Goal: Task Accomplishment & Management: Use online tool/utility

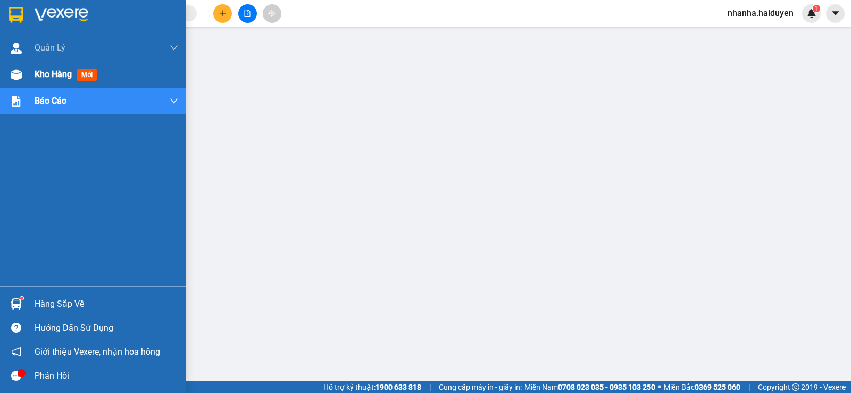
click at [3, 72] on div "Kho hàng mới" at bounding box center [93, 74] width 186 height 27
click at [21, 81] on div at bounding box center [16, 74] width 19 height 19
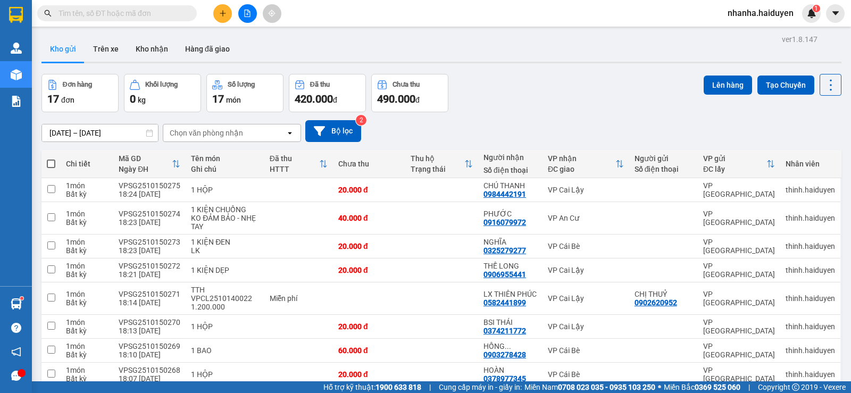
scroll to position [281, 0]
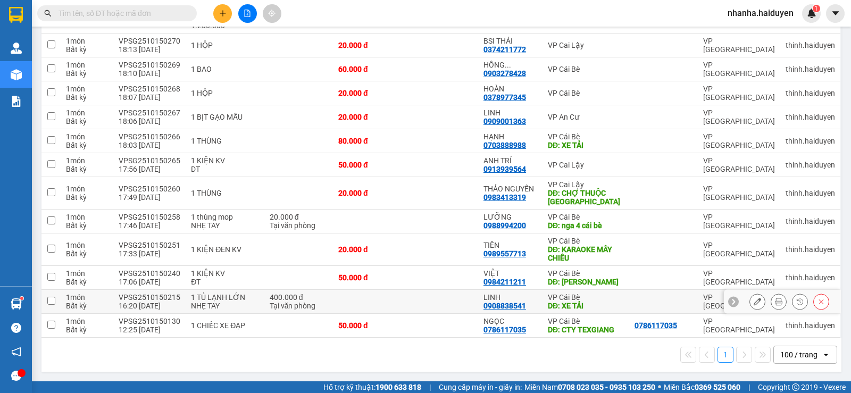
click at [362, 298] on td at bounding box center [369, 302] width 73 height 24
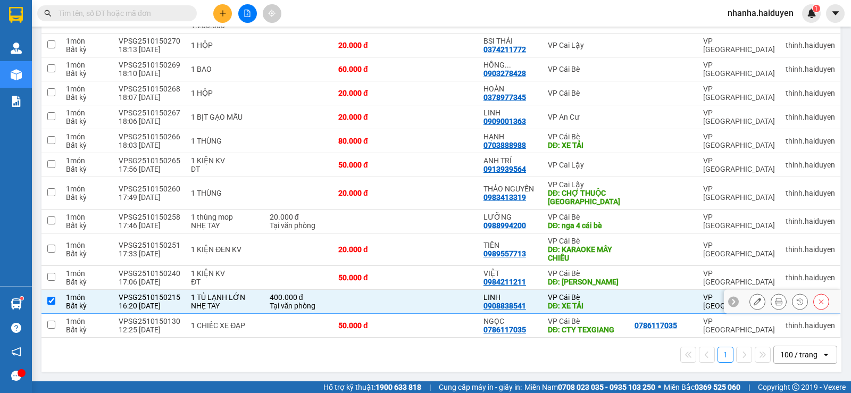
click at [362, 298] on td at bounding box center [369, 302] width 73 height 24
checkbox input "false"
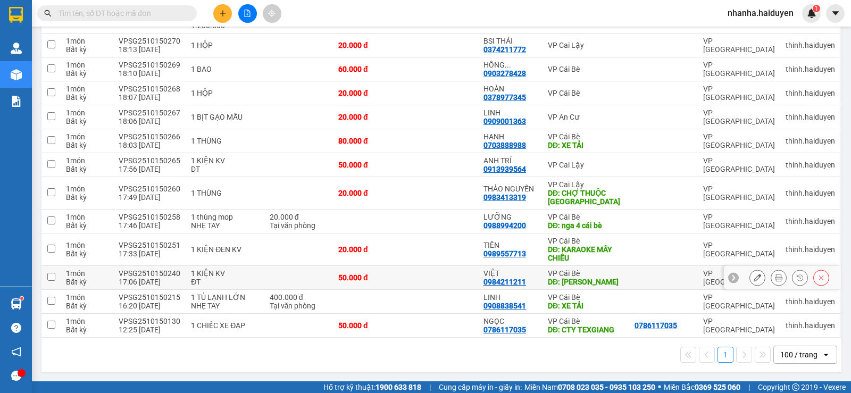
click at [377, 281] on div "50.000 đ" at bounding box center [369, 277] width 62 height 9
checkbox input "true"
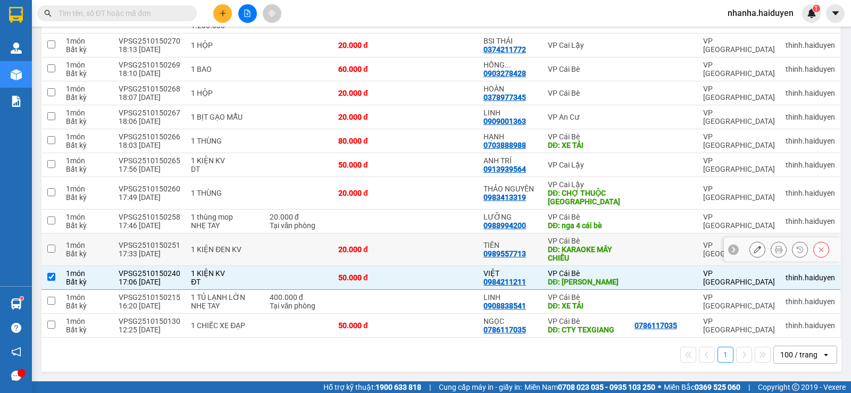
click at [407, 246] on td at bounding box center [441, 250] width 73 height 32
checkbox input "true"
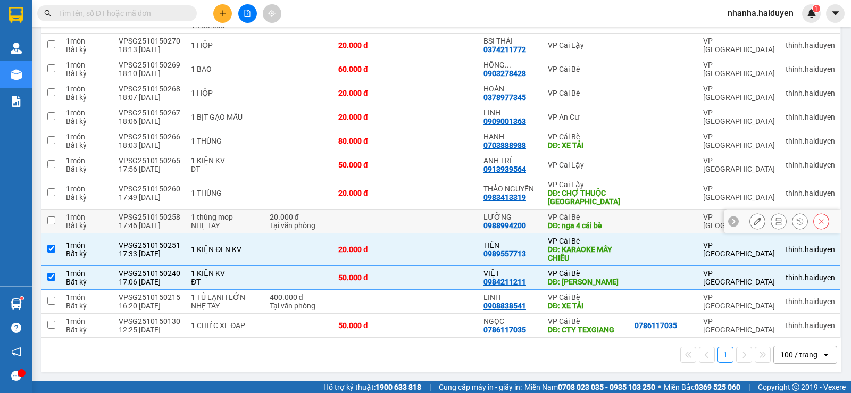
click at [440, 220] on td at bounding box center [441, 222] width 73 height 24
checkbox input "true"
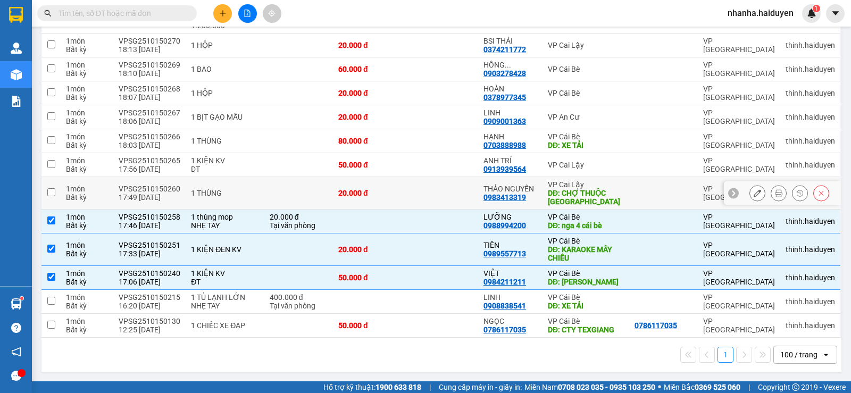
click at [443, 198] on td at bounding box center [441, 193] width 73 height 32
checkbox input "true"
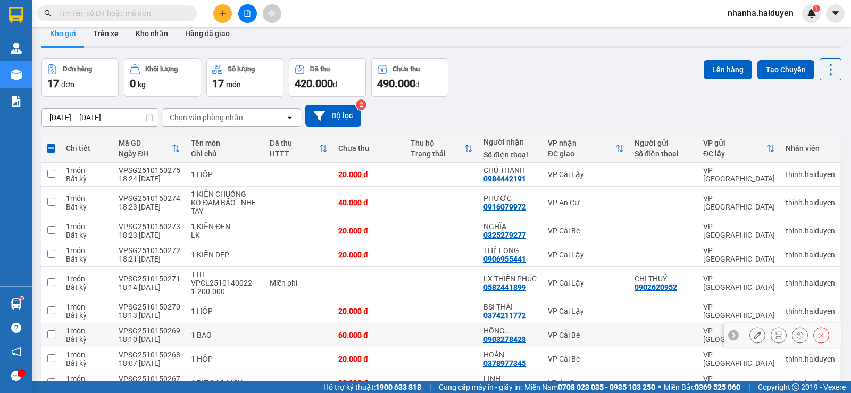
scroll to position [0, 0]
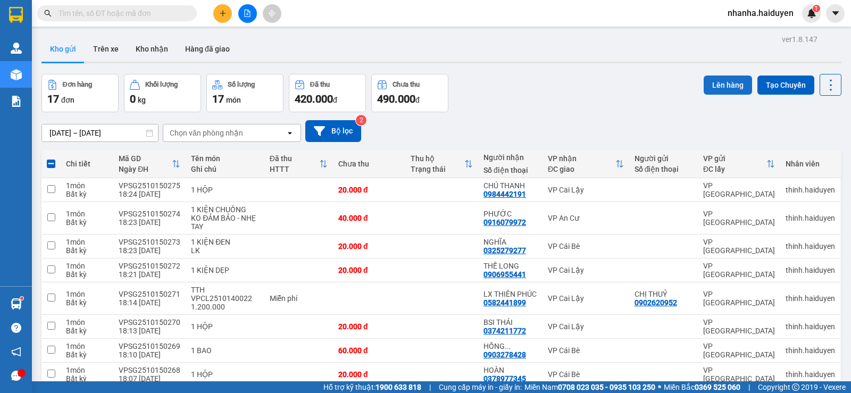
click at [726, 89] on button "Lên hàng" at bounding box center [728, 85] width 48 height 19
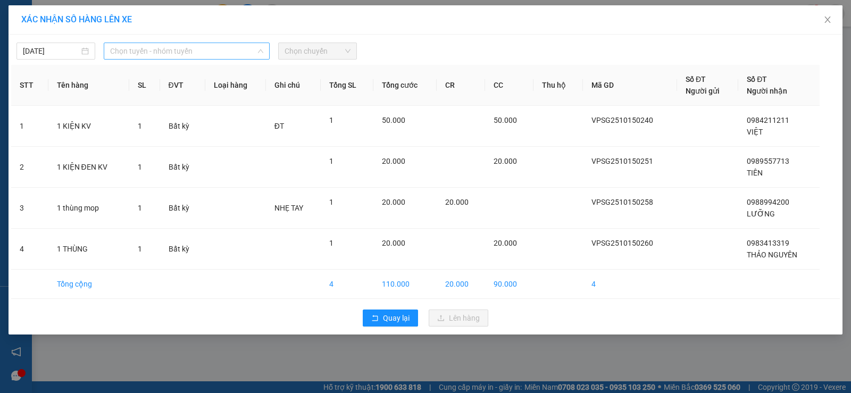
click at [133, 57] on span "Chọn tuyến - nhóm tuyến" at bounding box center [186, 51] width 153 height 16
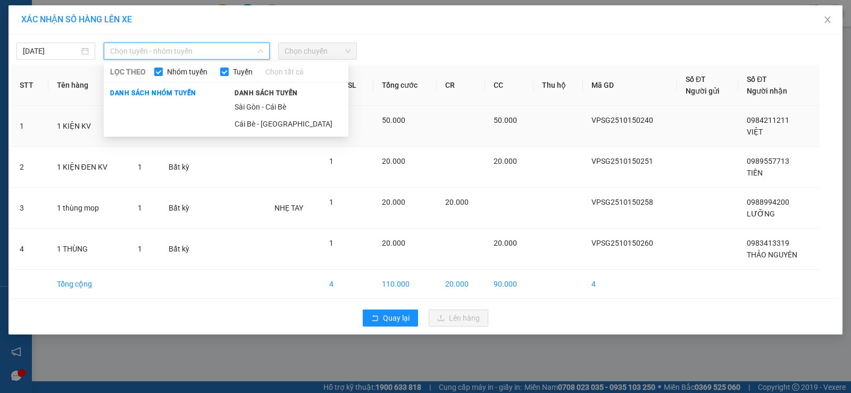
click at [261, 106] on li "Sài Gòn - Cái Bè" at bounding box center [288, 106] width 120 height 17
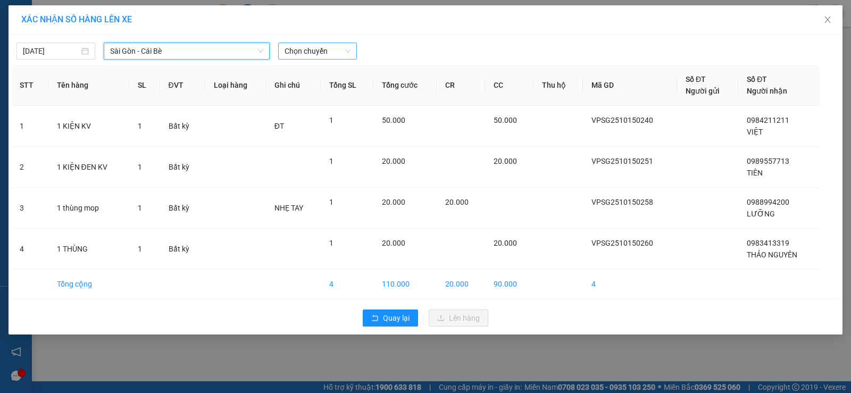
click at [344, 44] on span "Chọn chuyến" at bounding box center [318, 51] width 66 height 16
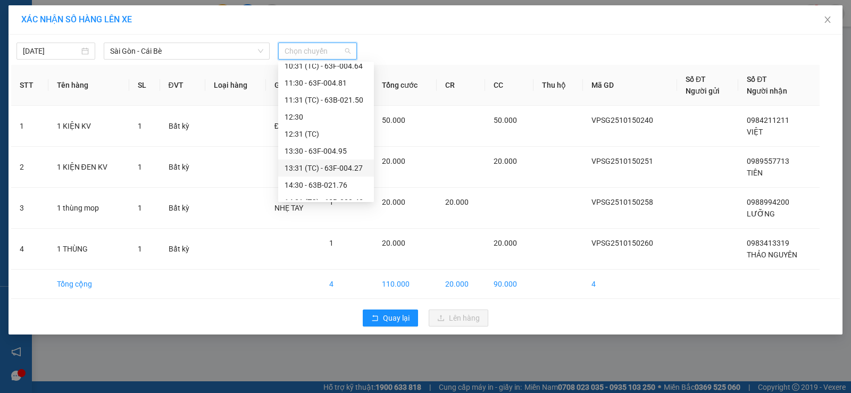
scroll to position [306, 0]
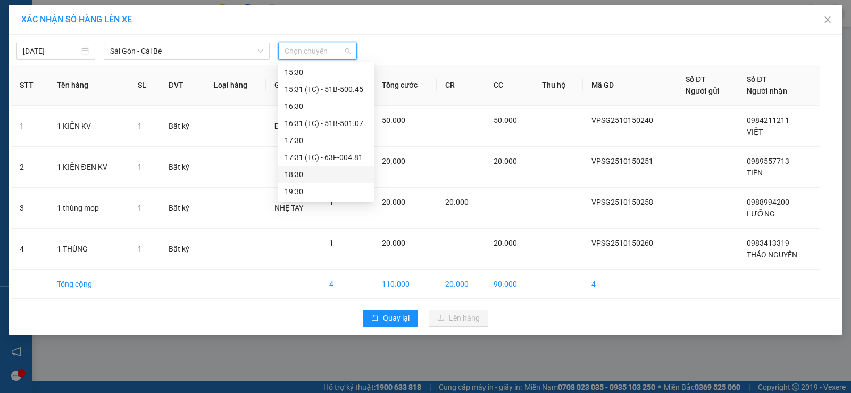
click at [336, 174] on div "18:30" at bounding box center [326, 175] width 83 height 12
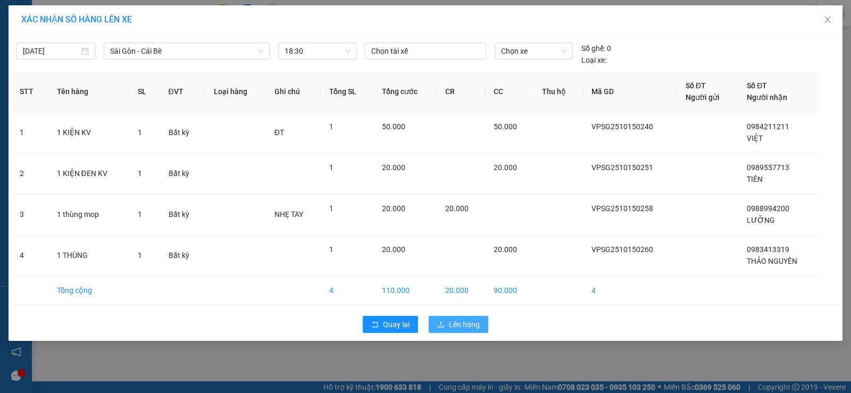
drag, startPoint x: 451, startPoint y: 334, endPoint x: 456, endPoint y: 330, distance: 6.9
click at [453, 332] on div "Quay lại Lên hàng" at bounding box center [425, 325] width 829 height 28
click at [461, 326] on span "Lên hàng" at bounding box center [464, 325] width 31 height 12
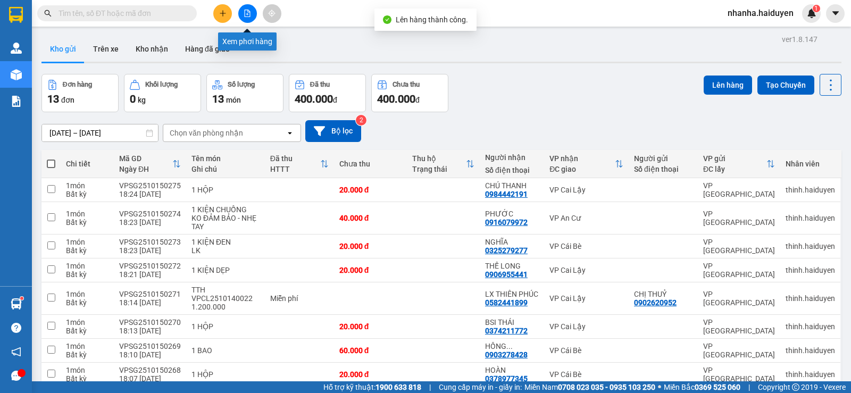
click at [249, 13] on icon "file-add" at bounding box center [247, 13] width 7 height 7
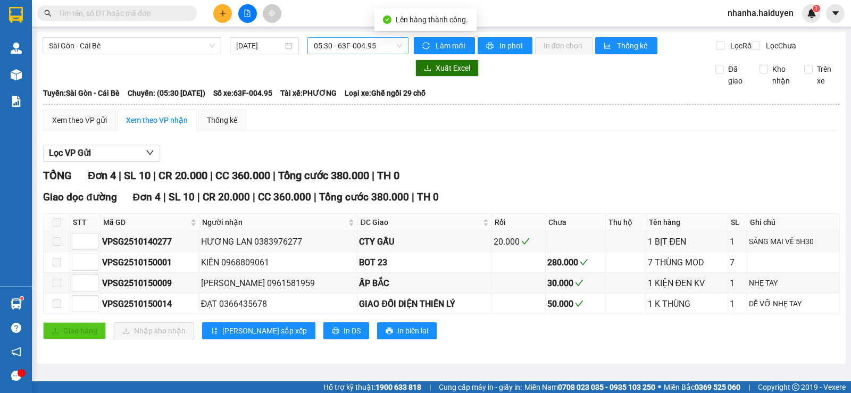
click at [338, 40] on span "05:30 - 63F-004.95" at bounding box center [358, 46] width 88 height 16
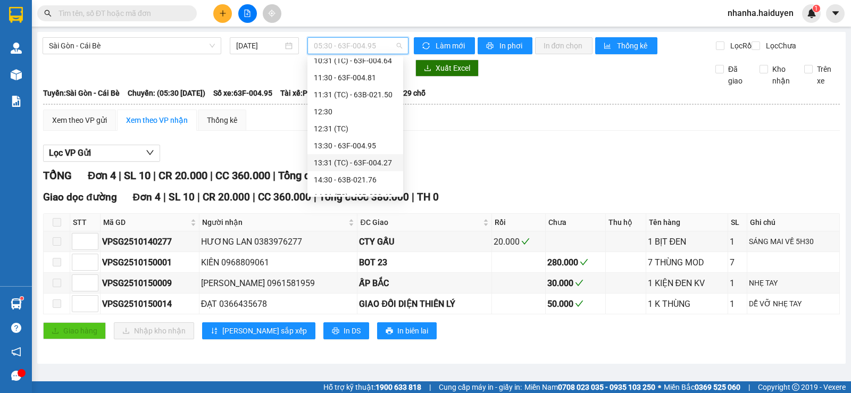
scroll to position [306, 0]
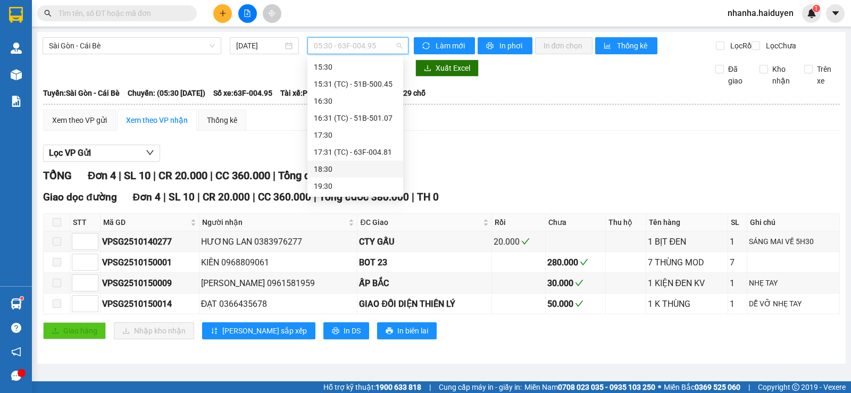
click at [330, 165] on div "18:30" at bounding box center [355, 169] width 83 height 12
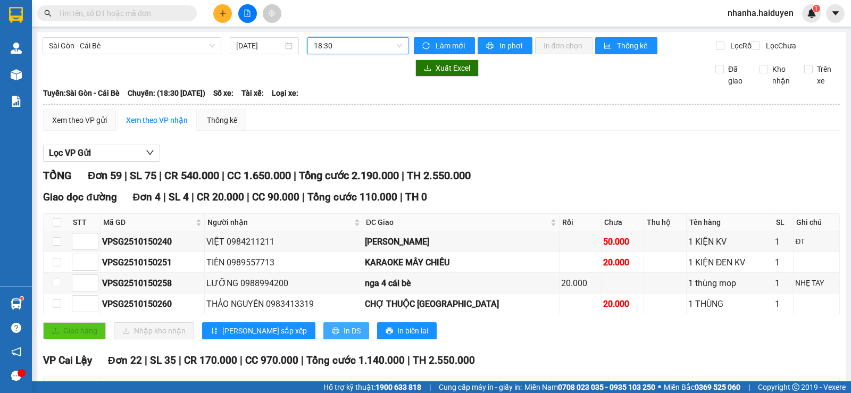
click at [323, 334] on button "In DS" at bounding box center [346, 330] width 46 height 17
click at [644, 162] on div "Lọc VP Gửi" at bounding box center [441, 154] width 797 height 18
click at [53, 227] on input "checkbox" at bounding box center [57, 222] width 9 height 9
checkbox input "true"
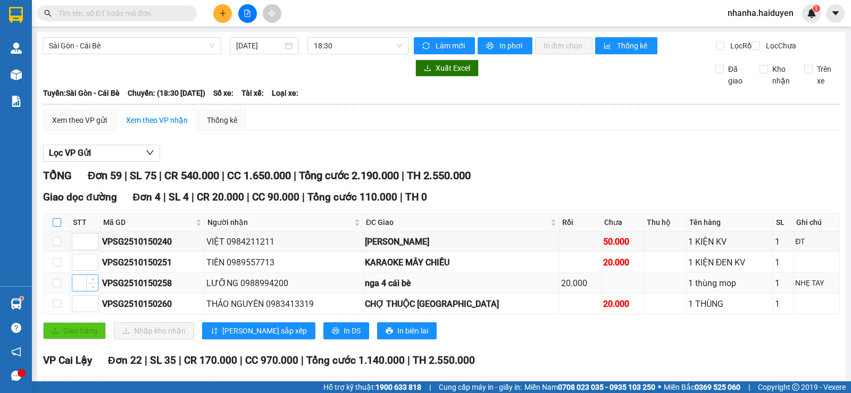
checkbox input "true"
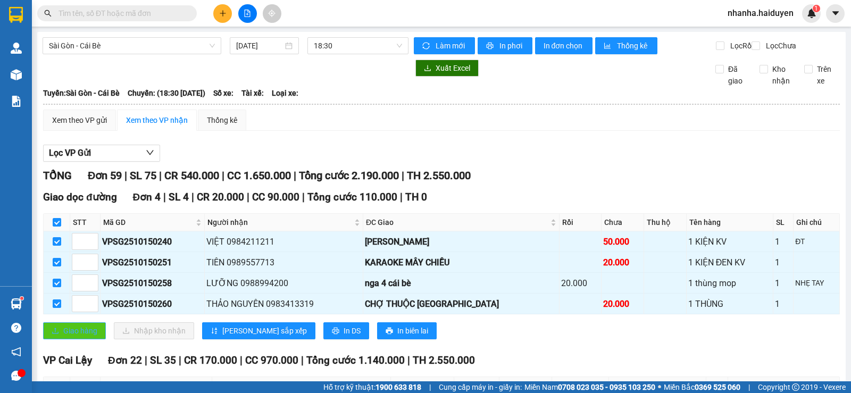
drag, startPoint x: 76, startPoint y: 342, endPoint x: 80, endPoint y: 345, distance: 5.8
click at [80, 337] on span "Giao hàng" at bounding box center [80, 331] width 34 height 12
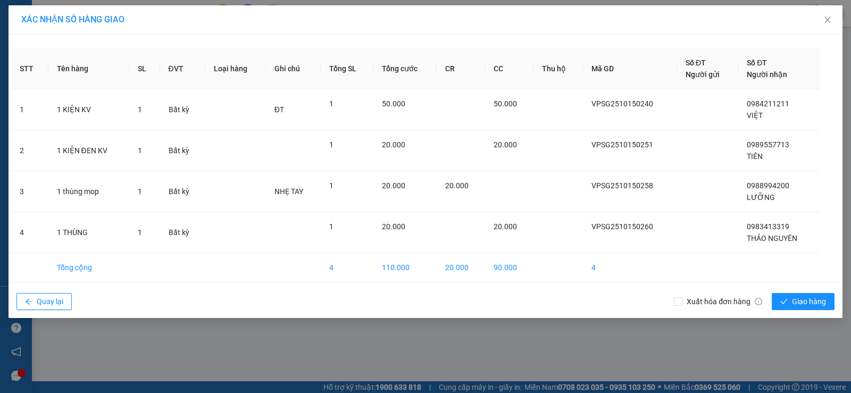
click at [795, 312] on div "Xuất hóa đơn hàng Giao hàng" at bounding box center [757, 302] width 166 height 28
click at [795, 305] on span "Giao hàng" at bounding box center [809, 302] width 34 height 12
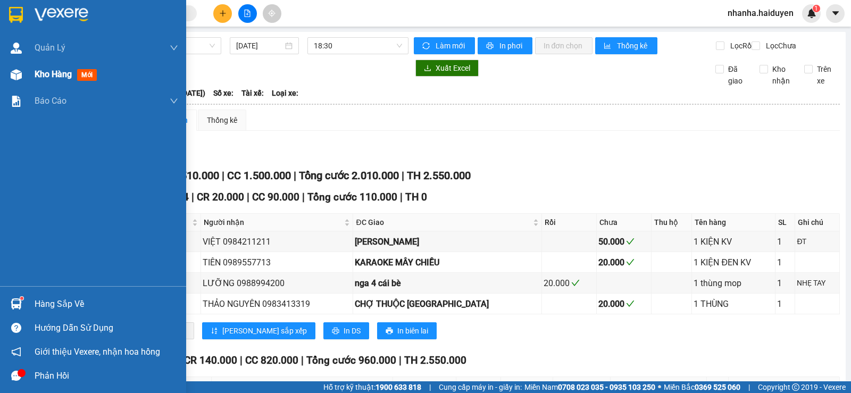
click at [11, 81] on div at bounding box center [16, 74] width 19 height 19
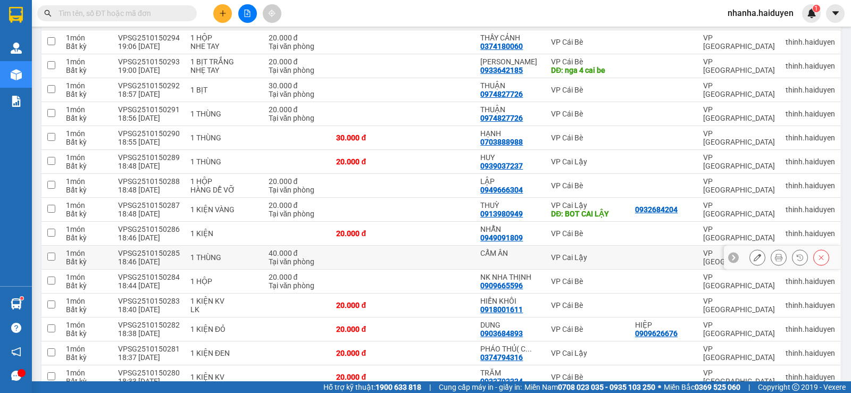
scroll to position [95, 0]
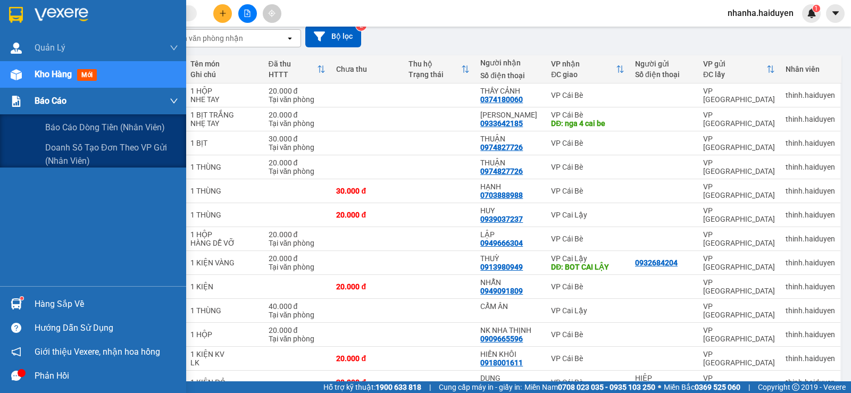
click at [29, 106] on div "Báo cáo" at bounding box center [93, 101] width 186 height 27
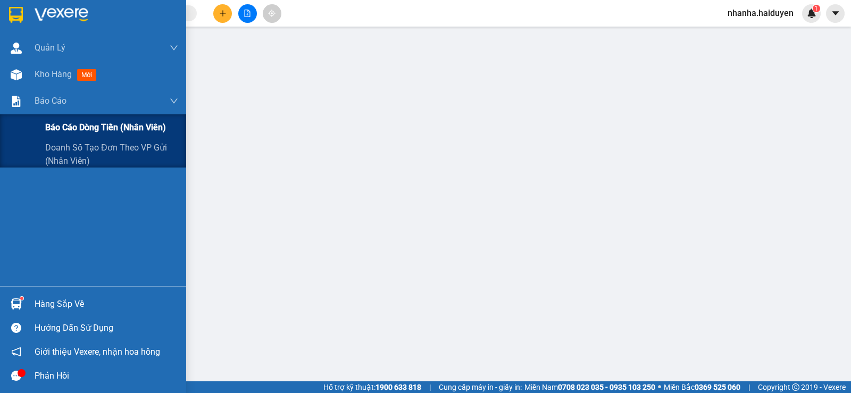
click at [36, 136] on div "Báo cáo dòng tiền (nhân viên)" at bounding box center [93, 127] width 186 height 27
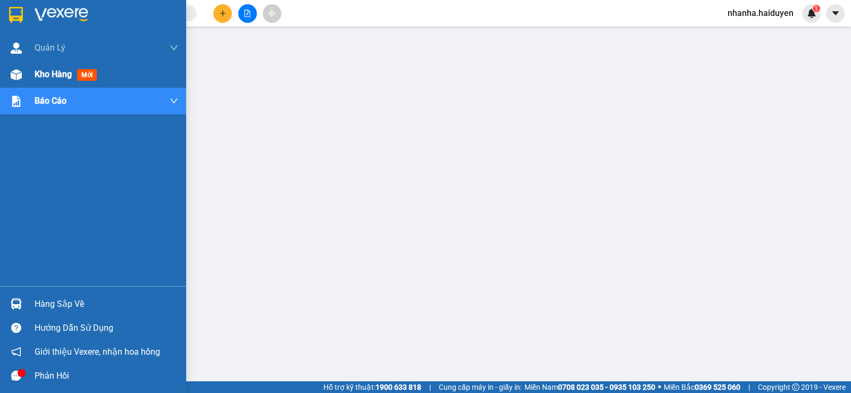
click at [18, 76] on img at bounding box center [16, 74] width 11 height 11
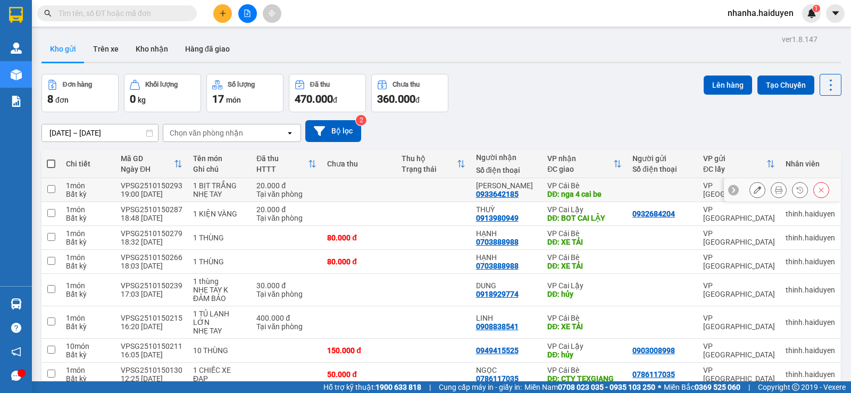
scroll to position [49, 0]
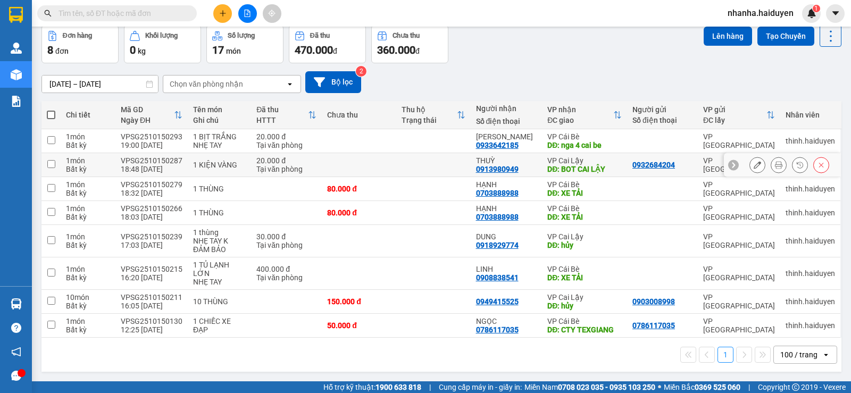
click at [589, 168] on div "DĐ: BOT CAI LẬY" at bounding box center [584, 169] width 74 height 9
checkbox input "true"
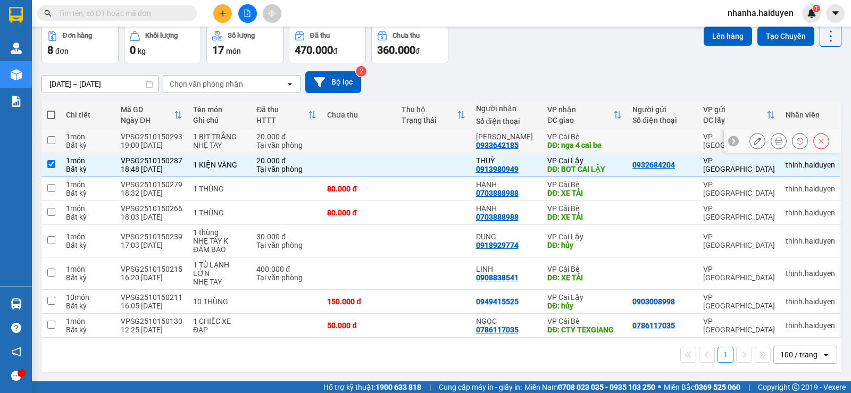
click at [597, 143] on div "DĐ: nga 4 cai be" at bounding box center [584, 145] width 74 height 9
checkbox input "true"
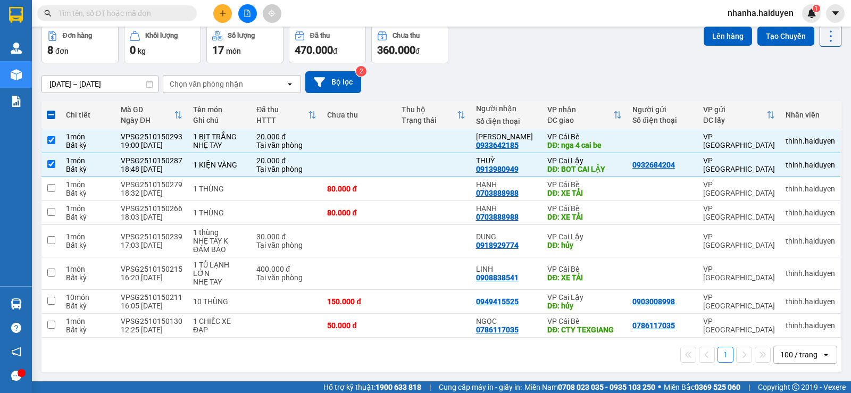
click at [718, 22] on div "Kết quả tìm kiếm ( 0 ) Bộ lọc Gửi 3 ngày gần nhất No Data nhanha.haiduyen 1" at bounding box center [425, 13] width 851 height 27
click at [722, 40] on button "Lên hàng" at bounding box center [728, 36] width 48 height 19
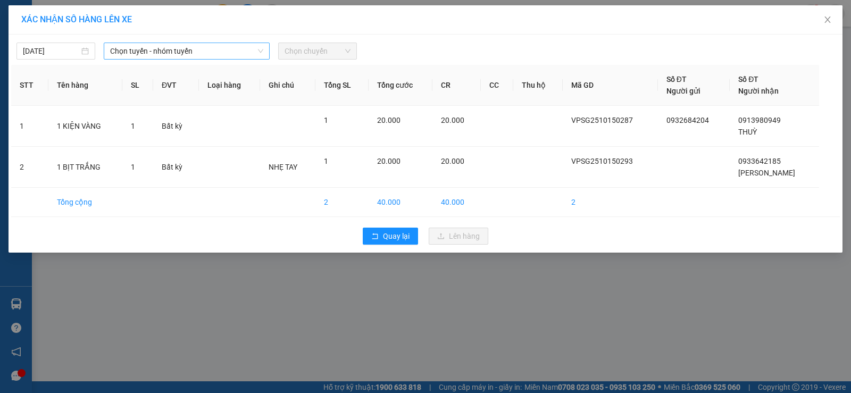
click at [256, 52] on span "Chọn tuyến - nhóm tuyến" at bounding box center [186, 51] width 153 height 16
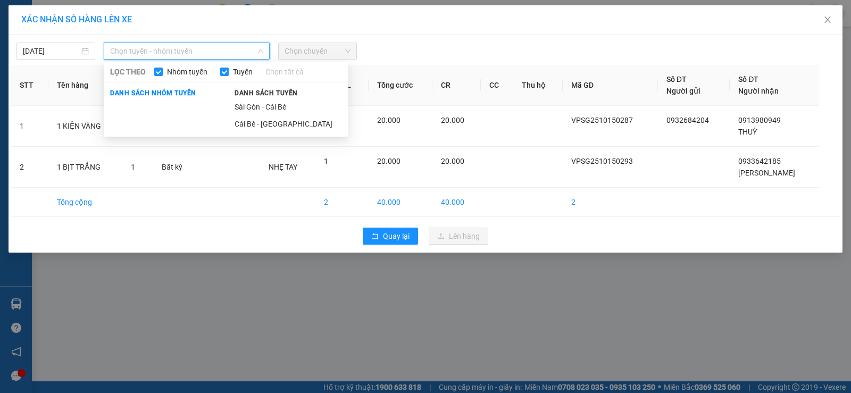
click at [267, 106] on li "Sài Gòn - Cái Bè" at bounding box center [288, 106] width 120 height 17
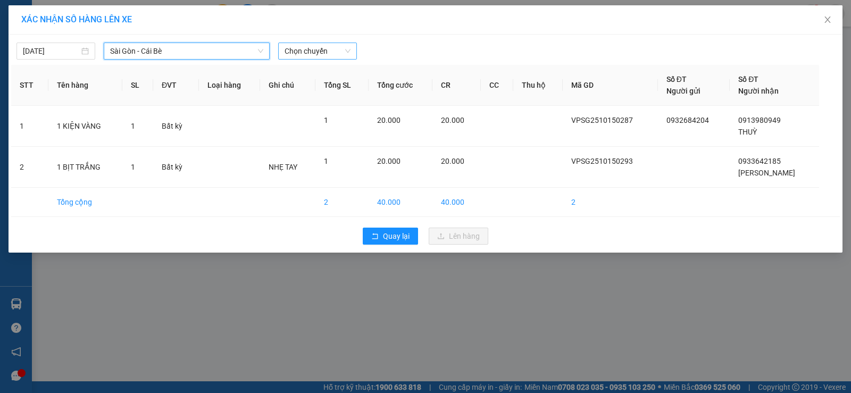
click at [309, 54] on span "Chọn chuyến" at bounding box center [318, 51] width 66 height 16
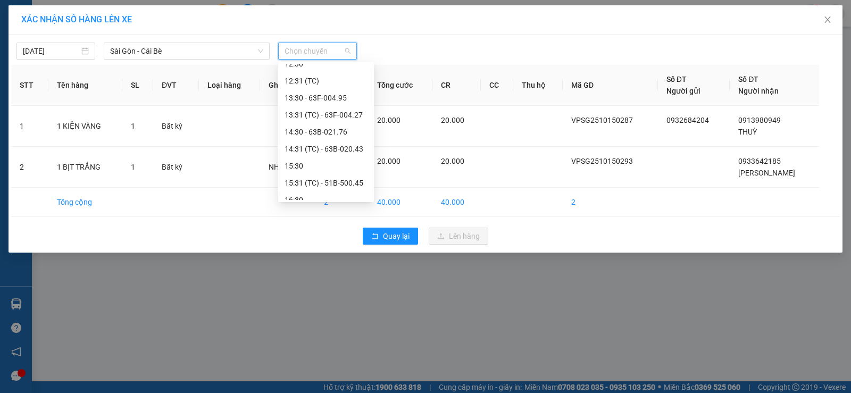
scroll to position [306, 0]
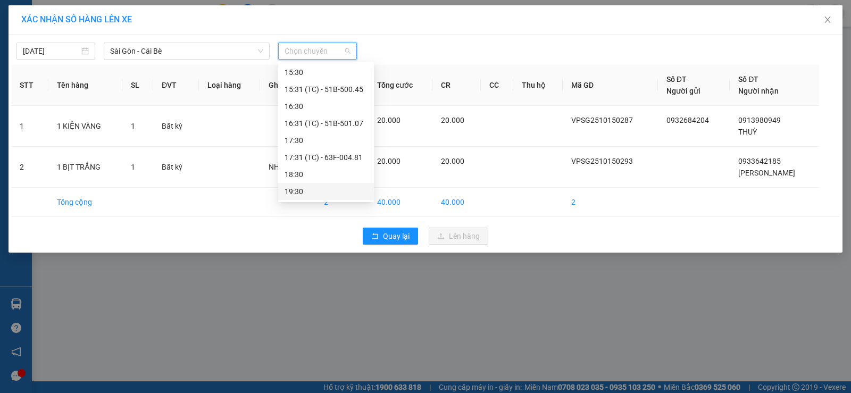
click at [322, 196] on div "19:30" at bounding box center [326, 192] width 83 height 12
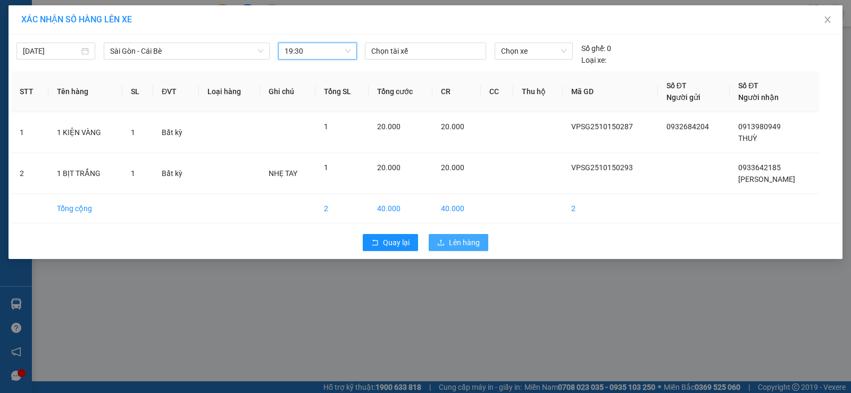
click at [438, 244] on icon "upload" at bounding box center [441, 242] width 6 height 6
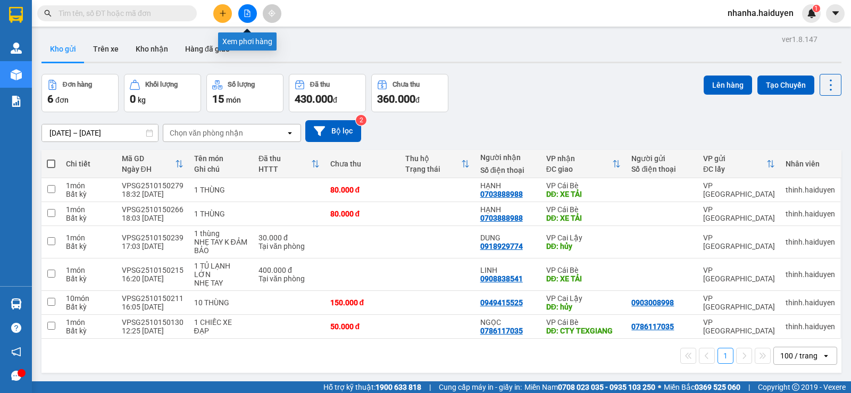
click at [243, 15] on button at bounding box center [247, 13] width 19 height 19
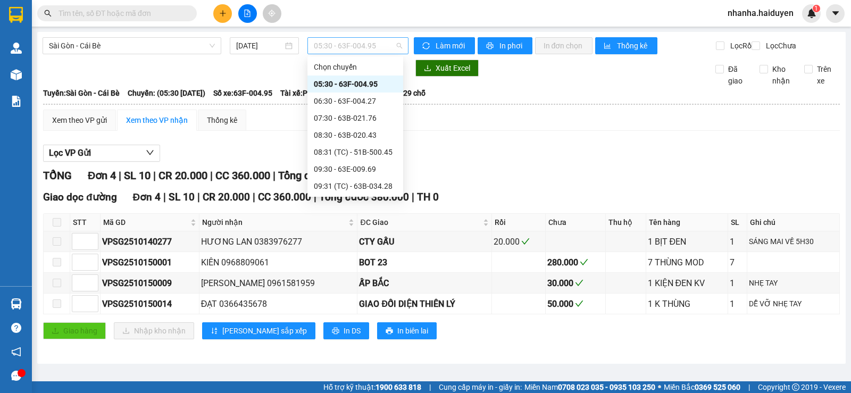
click at [331, 42] on span "05:30 - 63F-004.95" at bounding box center [358, 46] width 88 height 16
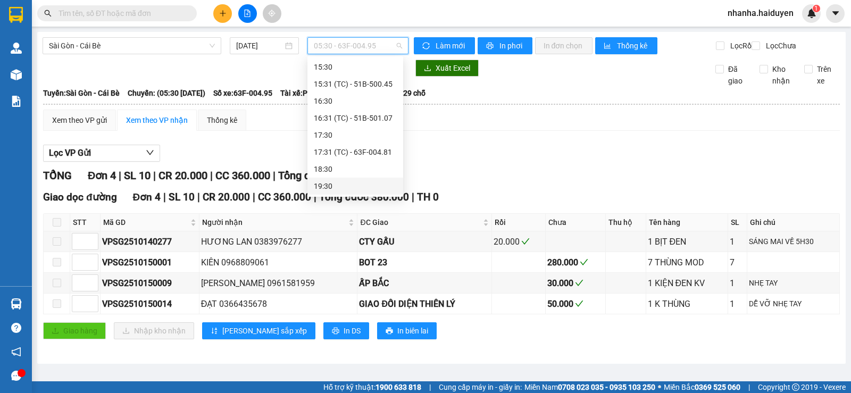
click at [329, 182] on div "19:30" at bounding box center [355, 186] width 83 height 12
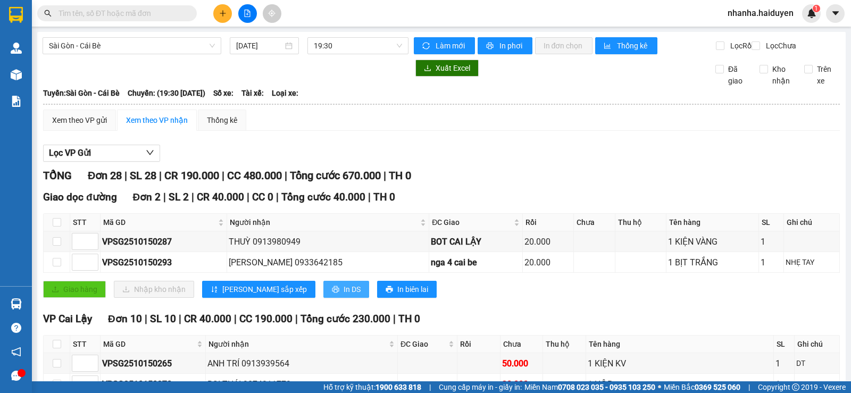
click at [344, 295] on span "In DS" at bounding box center [352, 290] width 17 height 12
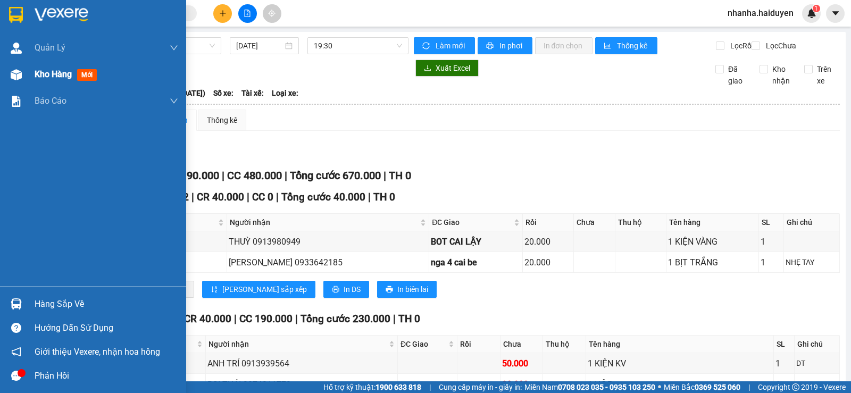
click at [63, 78] on span "Kho hàng" at bounding box center [53, 74] width 37 height 10
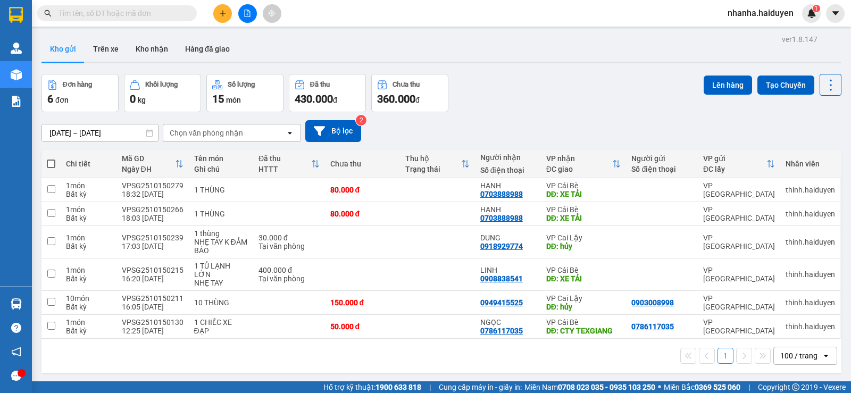
click at [246, 9] on button at bounding box center [247, 13] width 19 height 19
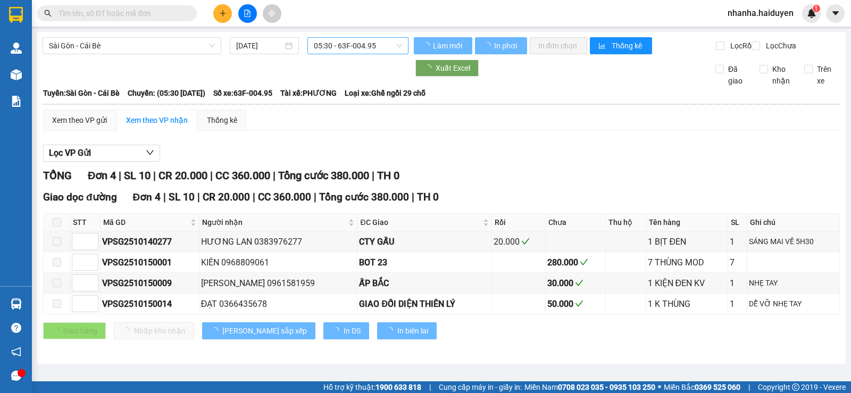
click at [329, 44] on span "05:30 - 63F-004.95" at bounding box center [358, 46] width 88 height 16
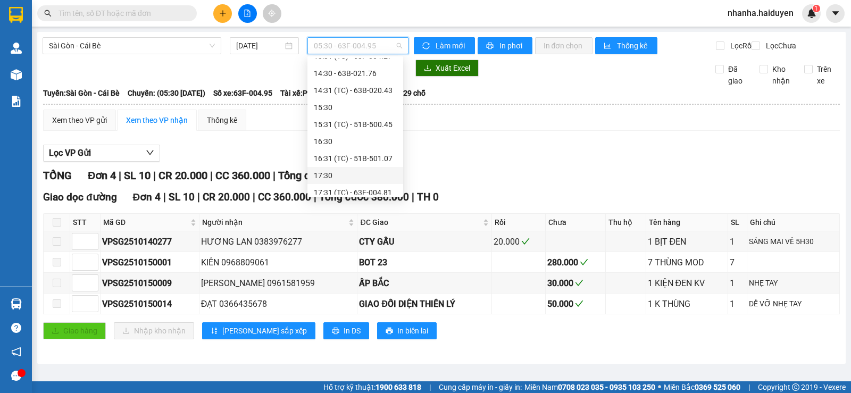
scroll to position [306, 0]
click at [323, 184] on div "19:30" at bounding box center [355, 186] width 83 height 12
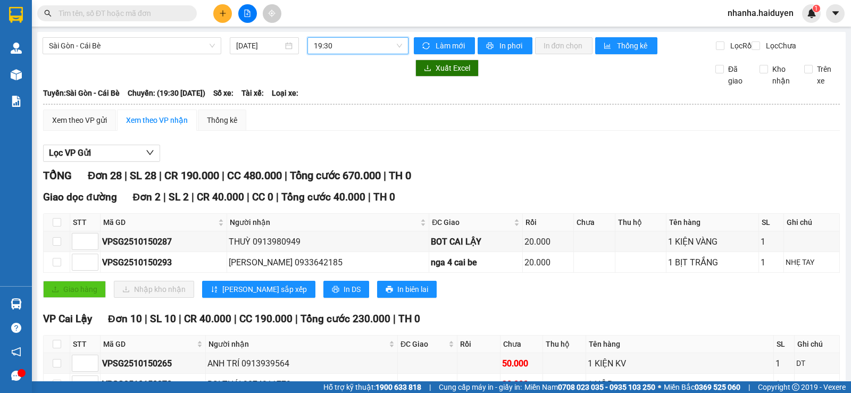
click at [366, 40] on span "19:30" at bounding box center [358, 46] width 88 height 16
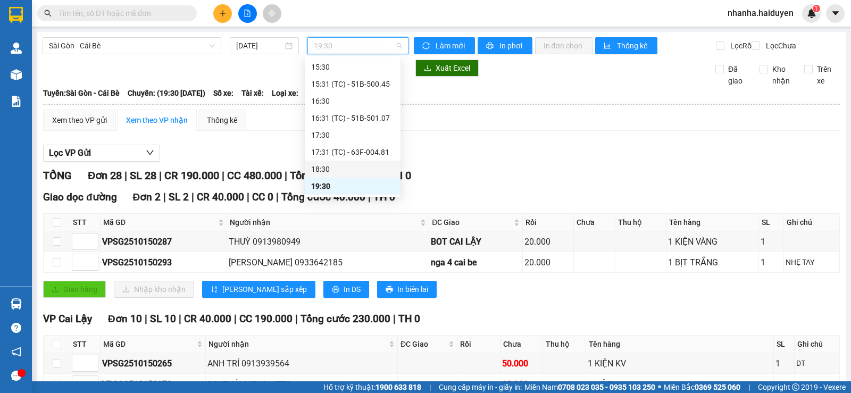
click at [338, 173] on div "18:30" at bounding box center [352, 169] width 83 height 12
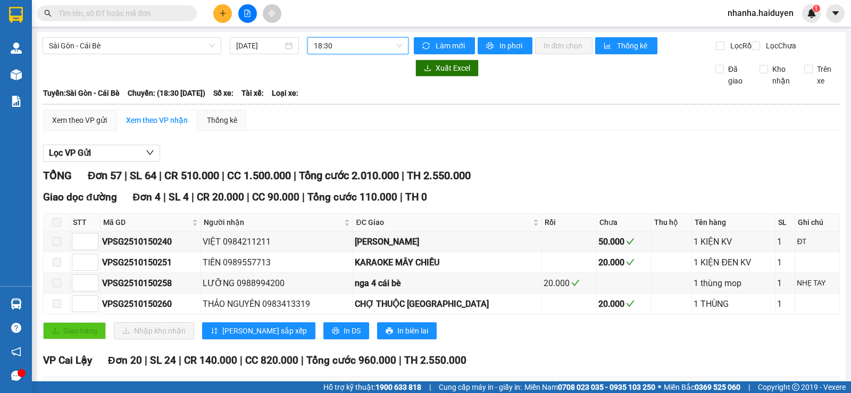
click at [382, 43] on span "18:30" at bounding box center [358, 46] width 88 height 16
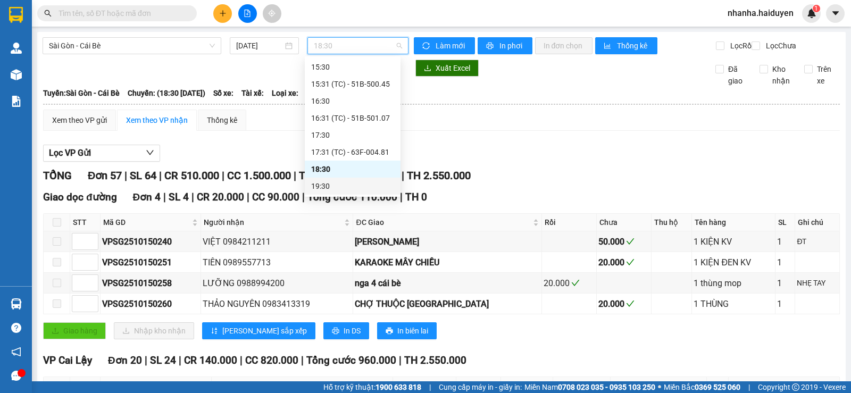
click at [354, 185] on div "19:30" at bounding box center [352, 186] width 83 height 12
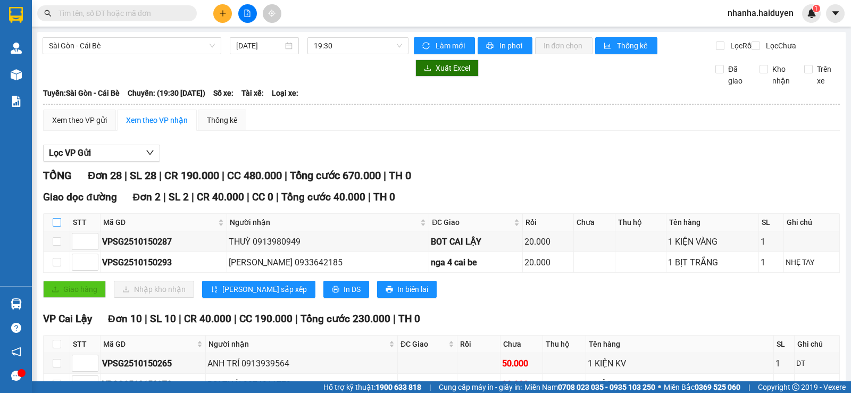
click at [53, 227] on input "checkbox" at bounding box center [57, 222] width 9 height 9
checkbox input "true"
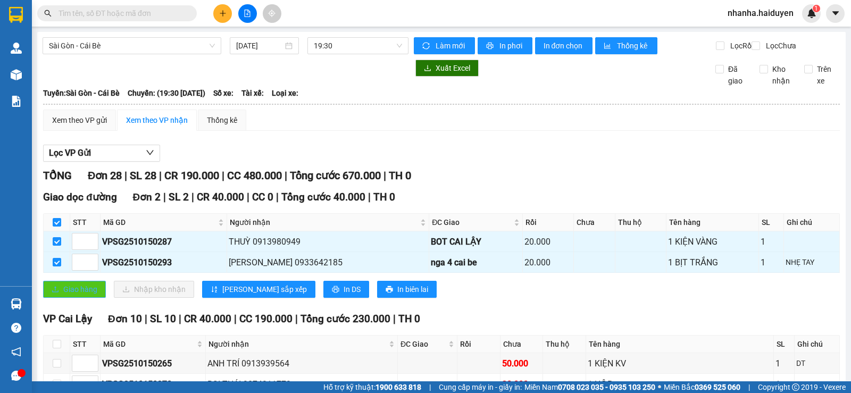
click at [70, 293] on span "Giao hàng" at bounding box center [80, 290] width 34 height 12
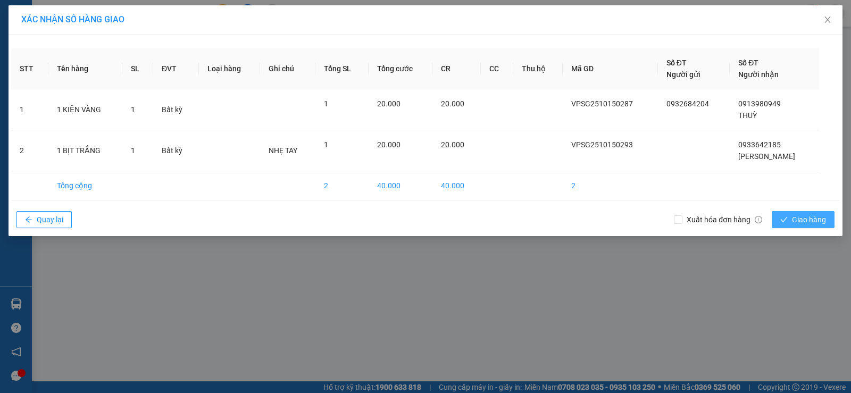
click at [797, 224] on span "Giao hàng" at bounding box center [809, 220] width 34 height 12
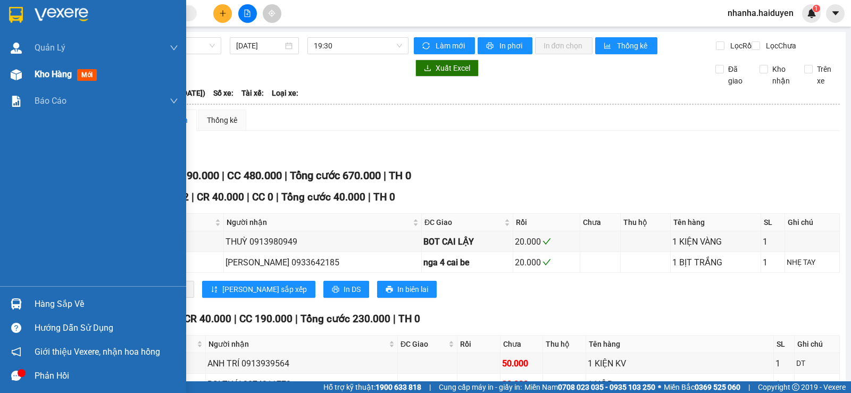
click at [13, 81] on div at bounding box center [16, 74] width 19 height 19
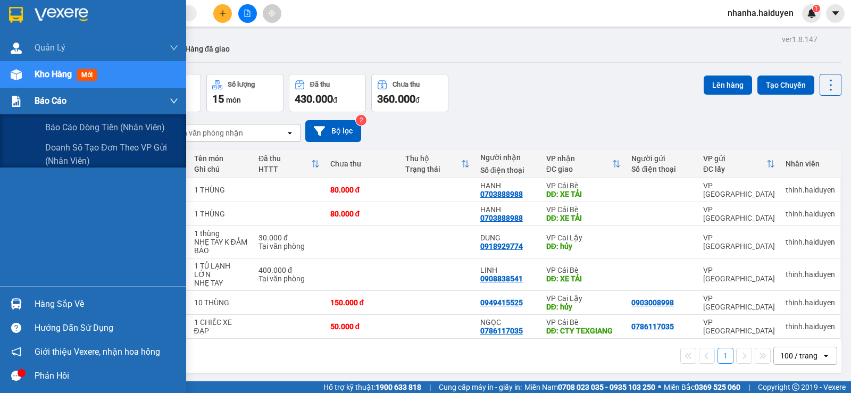
click at [34, 103] on div "Báo cáo" at bounding box center [93, 101] width 186 height 27
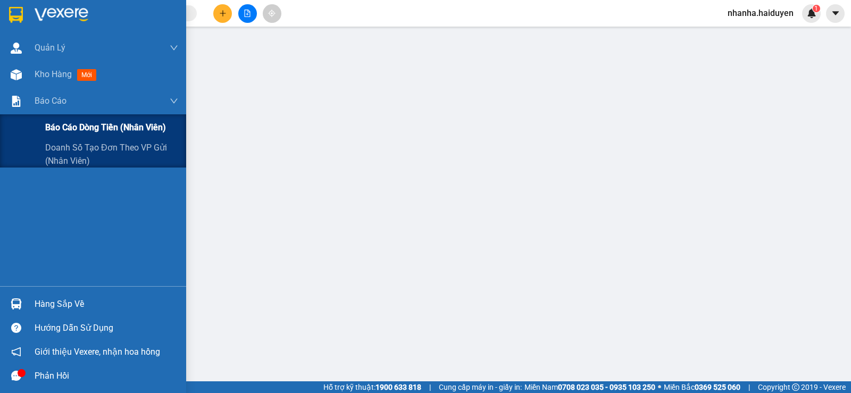
click at [62, 126] on div "Báo cáo dòng tiền (nhân viên)" at bounding box center [111, 127] width 133 height 27
